Goal: Task Accomplishment & Management: Manage account settings

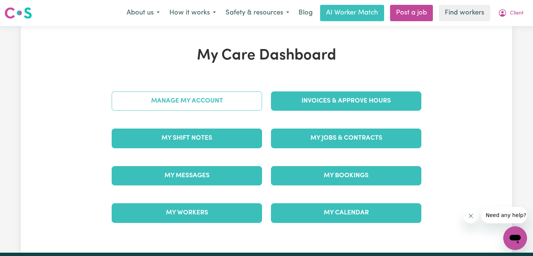
click at [209, 98] on link "Manage My Account" at bounding box center [187, 100] width 150 height 19
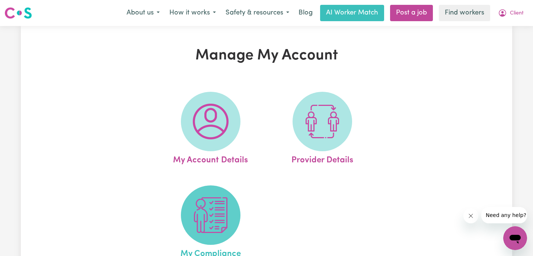
click at [215, 201] on img at bounding box center [211, 215] width 36 height 36
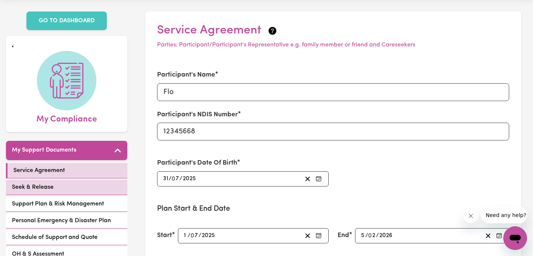
scroll to position [30, 0]
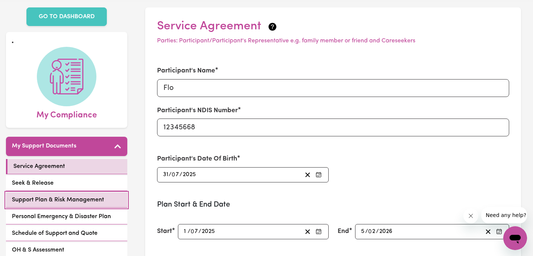
click at [106, 197] on link "Support Plan & Risk Management" at bounding box center [66, 200] width 121 height 15
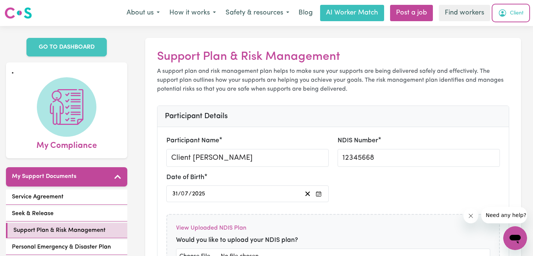
click at [511, 14] on span "Client" at bounding box center [516, 13] width 14 height 8
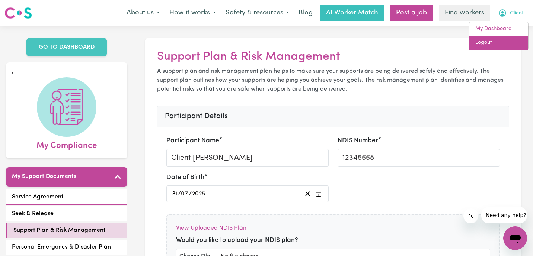
click at [507, 42] on link "Logout" at bounding box center [498, 43] width 59 height 14
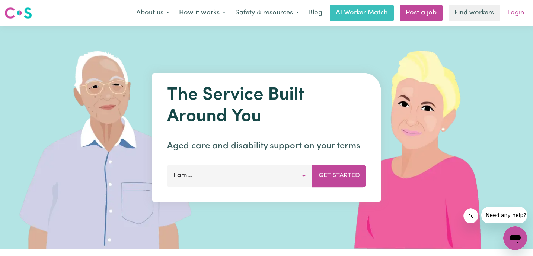
click at [515, 14] on link "Login" at bounding box center [515, 13] width 26 height 16
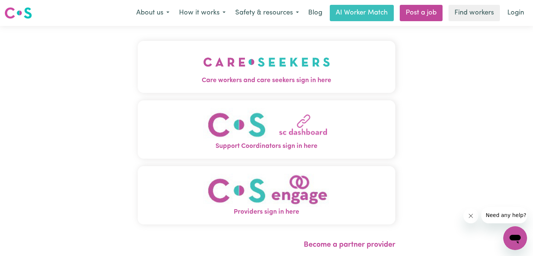
click at [169, 62] on button "Care workers and care seekers sign in here" at bounding box center [266, 67] width 257 height 52
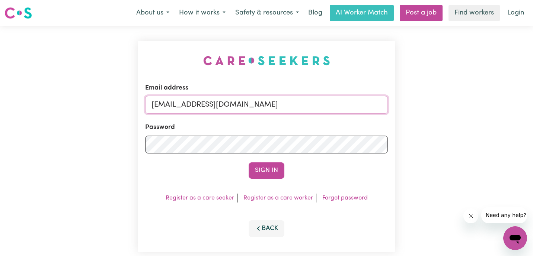
drag, startPoint x: 256, startPoint y: 105, endPoint x: 31, endPoint y: 90, distance: 225.4
click at [31, 90] on div "Email address [EMAIL_ADDRESS][DOMAIN_NAME] Password Sign In Register as a care …" at bounding box center [266, 146] width 533 height 241
paste input "[EMAIL_ADDRESS][DOMAIN_NAME]"
type input "[EMAIL_ADDRESS][DOMAIN_NAME]"
click at [248, 163] on button "Sign In" at bounding box center [266, 171] width 36 height 16
